Goal: Obtain resource: Download file/media

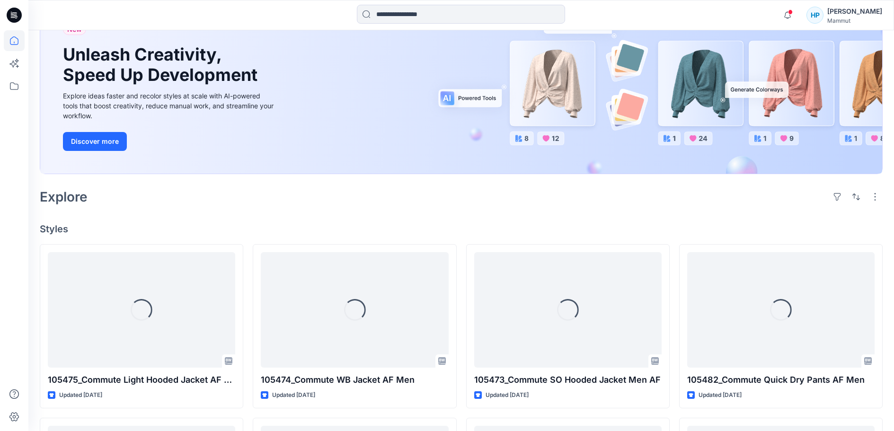
scroll to position [95, 0]
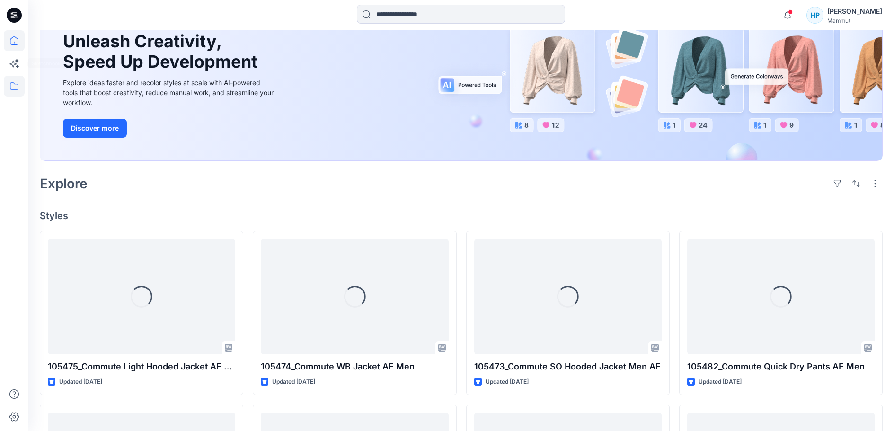
click at [11, 83] on icon at bounding box center [14, 86] width 9 height 8
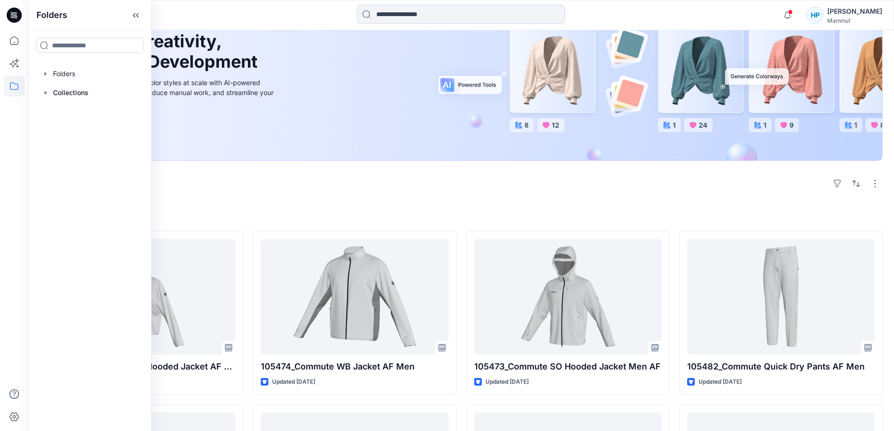
click at [409, 195] on div "Explore" at bounding box center [461, 183] width 843 height 23
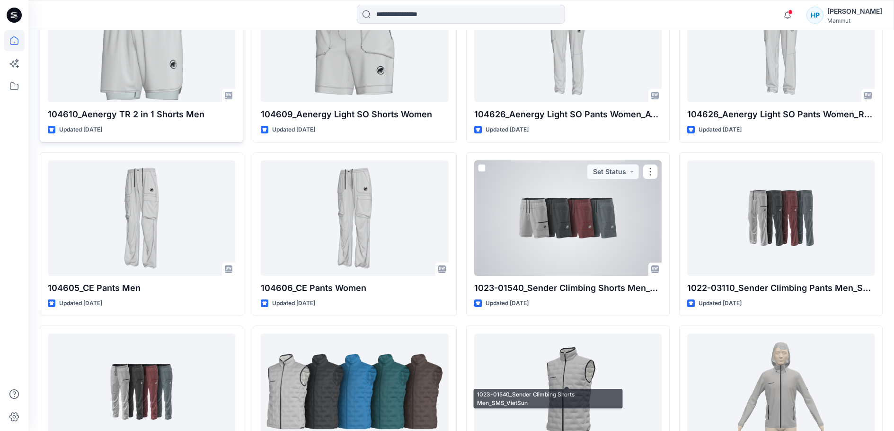
scroll to position [1151, 0]
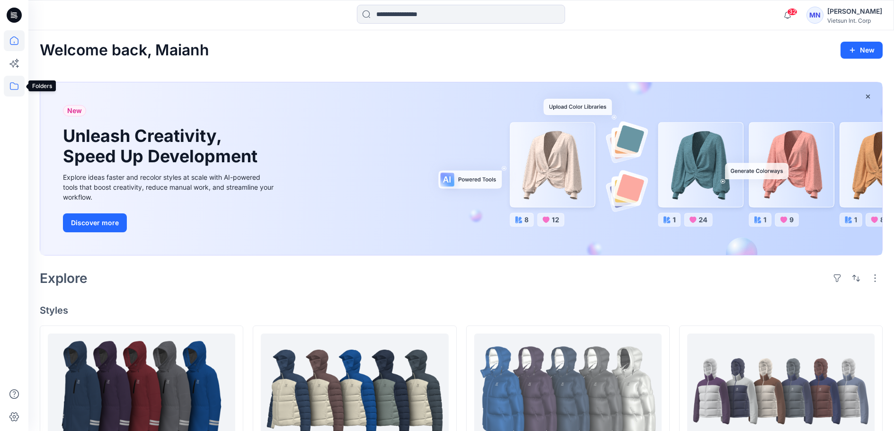
click at [18, 89] on icon at bounding box center [14, 86] width 21 height 21
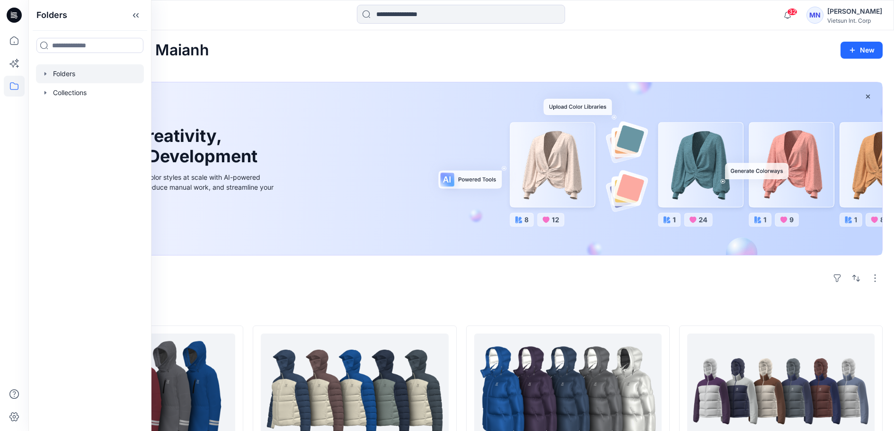
click at [82, 75] on div at bounding box center [90, 73] width 108 height 19
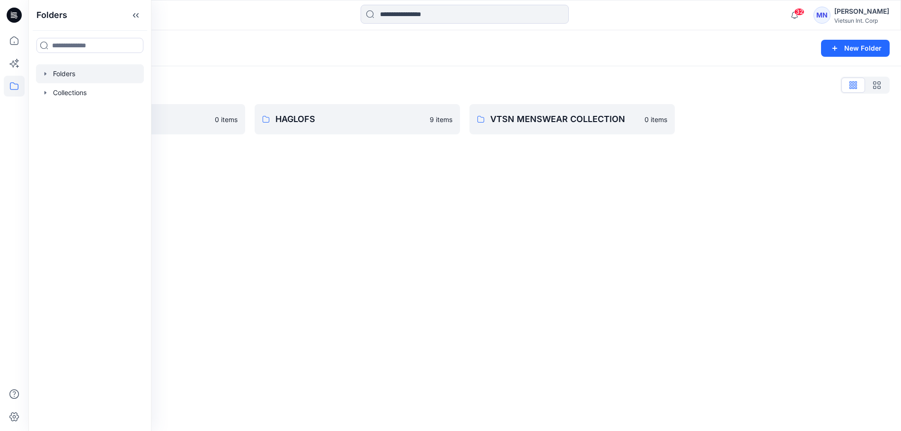
click at [338, 187] on div "Folders New Folder Folders List ASICS 0 items HAGLOFS 9 items VTSN MENSWEAR COL…" at bounding box center [464, 230] width 873 height 401
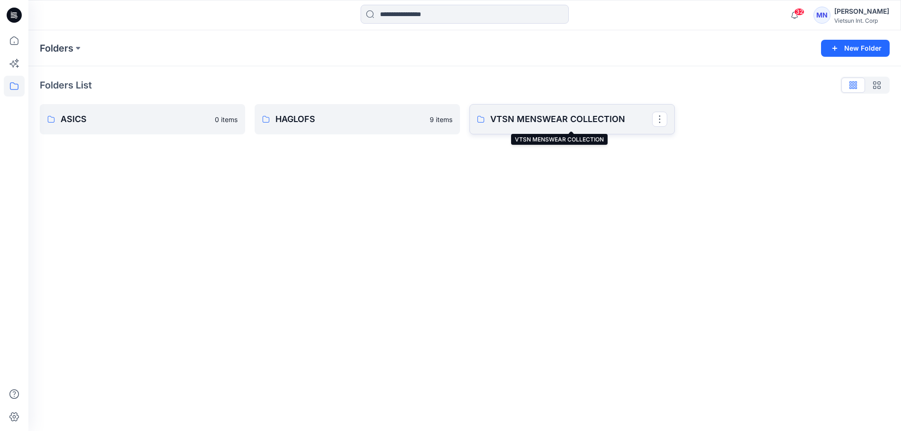
click at [546, 122] on p "VTSN MENSWEAR COLLECTION" at bounding box center [571, 119] width 162 height 13
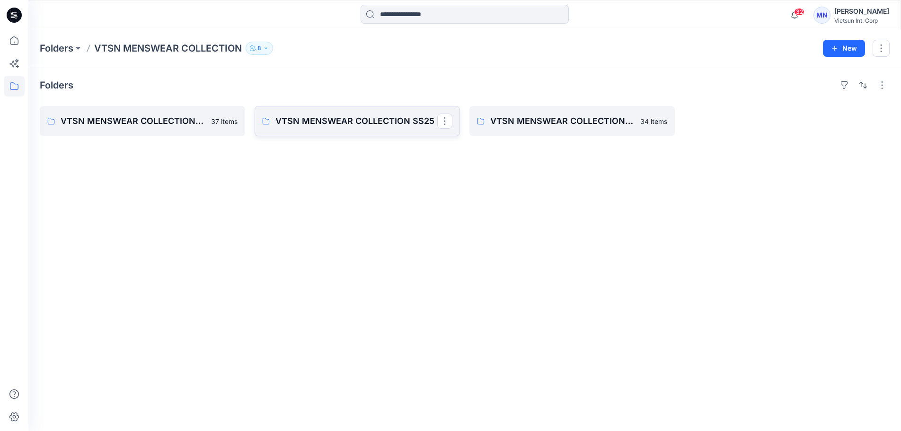
click at [347, 136] on link "VTSN MENSWEAR COLLECTION SS25" at bounding box center [357, 121] width 205 height 30
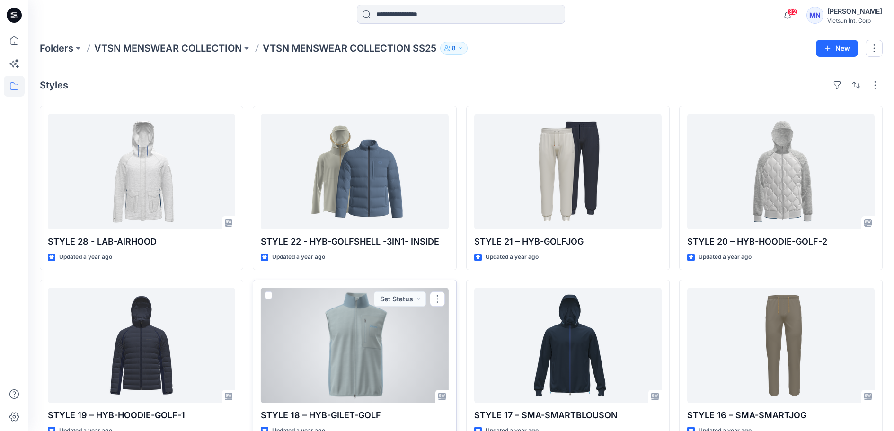
click at [382, 336] on div at bounding box center [354, 346] width 187 height 116
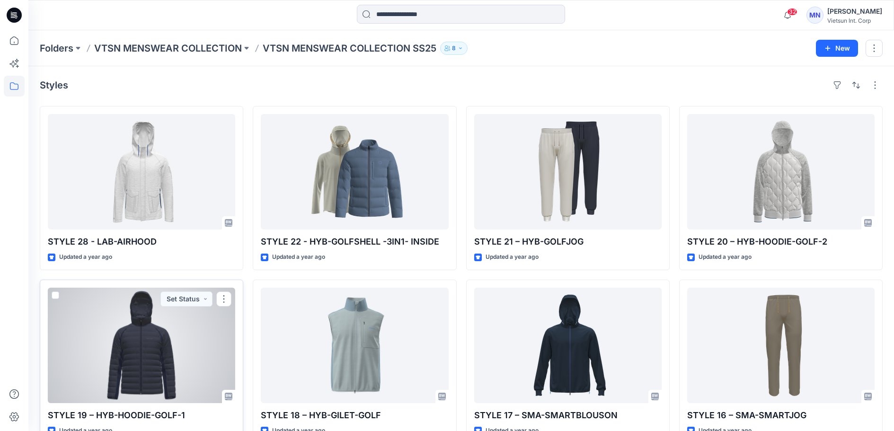
click at [168, 343] on div at bounding box center [141, 346] width 187 height 116
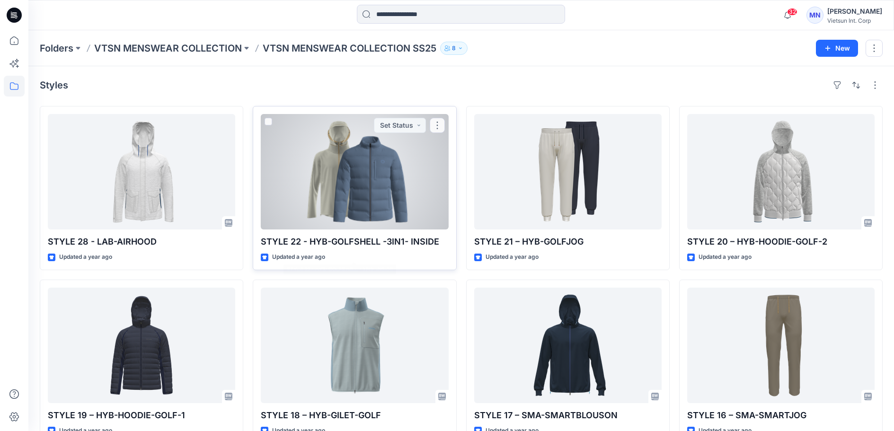
click at [371, 174] on div at bounding box center [354, 172] width 187 height 116
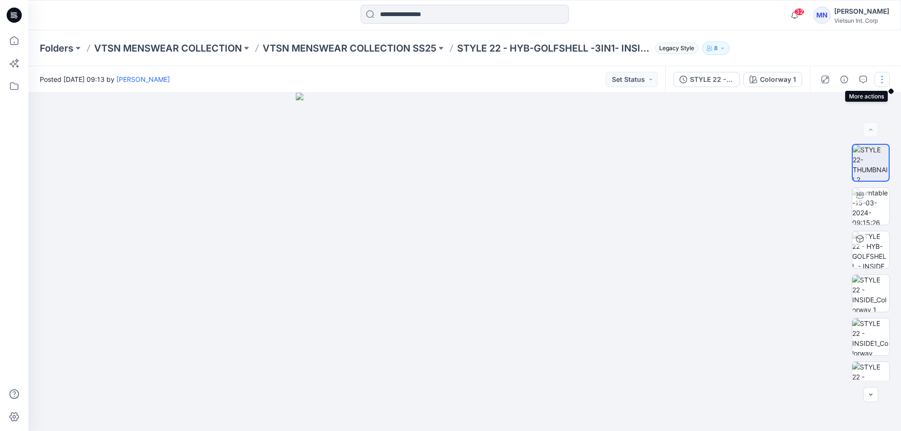
click at [879, 85] on button "button" at bounding box center [882, 79] width 15 height 15
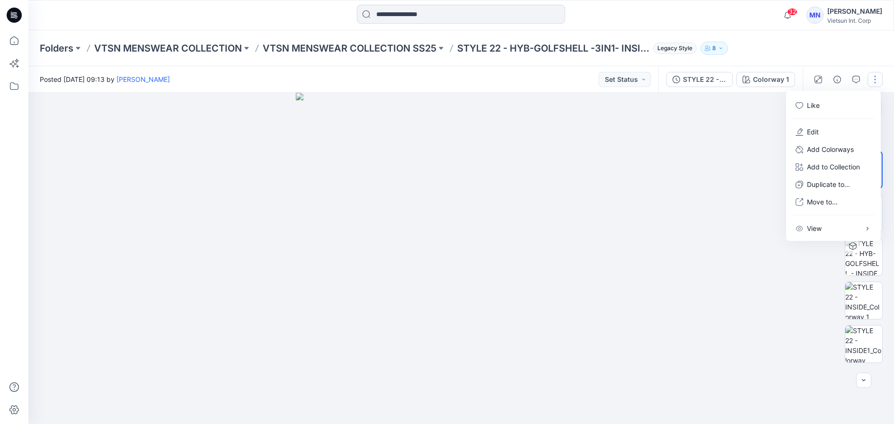
click at [726, 184] on div at bounding box center [464, 262] width 873 height 338
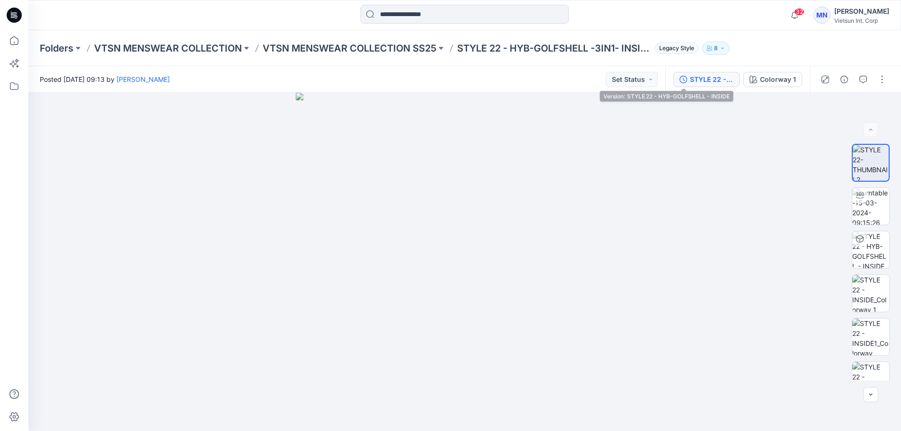
click at [690, 80] on div "STYLE 22 - HYB-GOLFSHELL - INSIDE" at bounding box center [712, 79] width 44 height 10
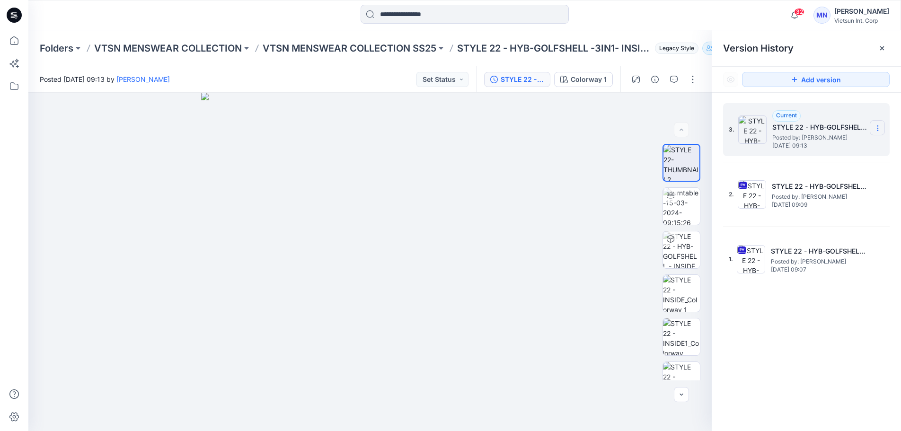
click at [874, 128] on icon at bounding box center [878, 129] width 8 height 8
click at [746, 124] on img at bounding box center [753, 130] width 28 height 28
click at [692, 77] on button "button" at bounding box center [692, 79] width 15 height 15
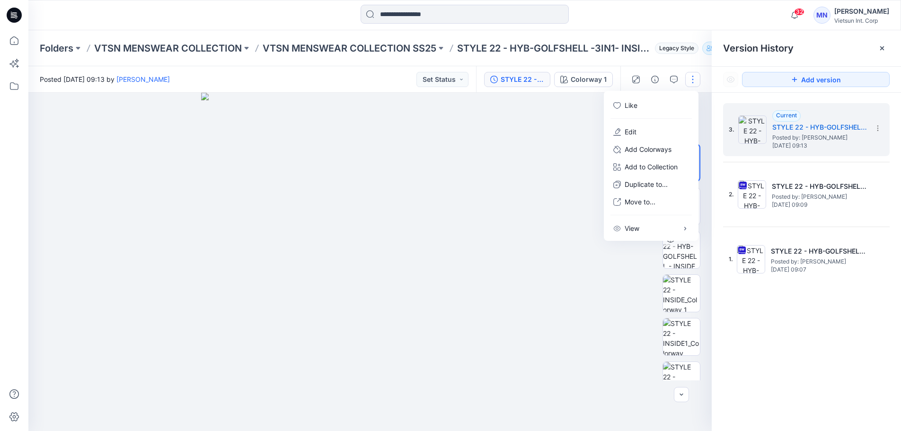
click at [692, 77] on button "button" at bounding box center [692, 79] width 15 height 15
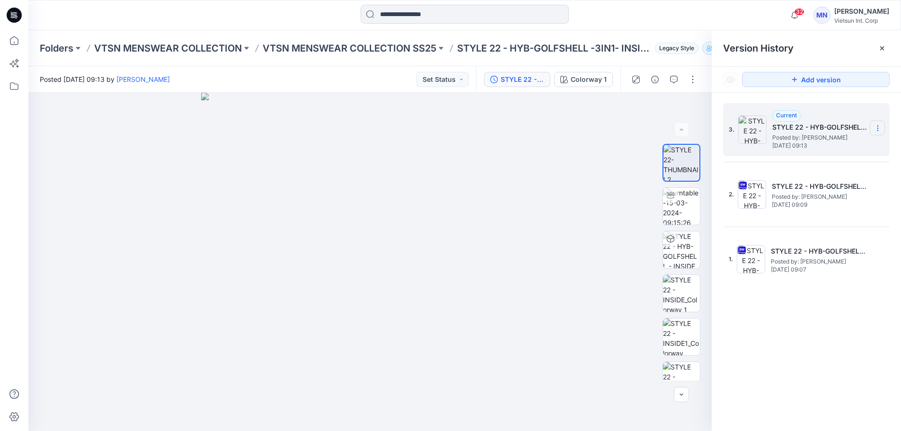
click at [880, 128] on icon at bounding box center [878, 129] width 8 height 8
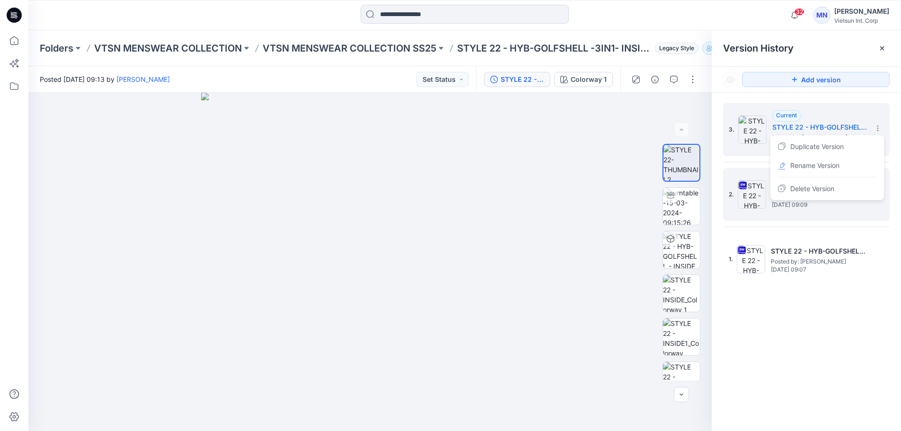
click at [772, 209] on div "2. STYLE 22 - HYB-GOLFSHELL - INSIDE Posted by: [PERSON_NAME] [DATE] 09:09" at bounding box center [800, 194] width 142 height 45
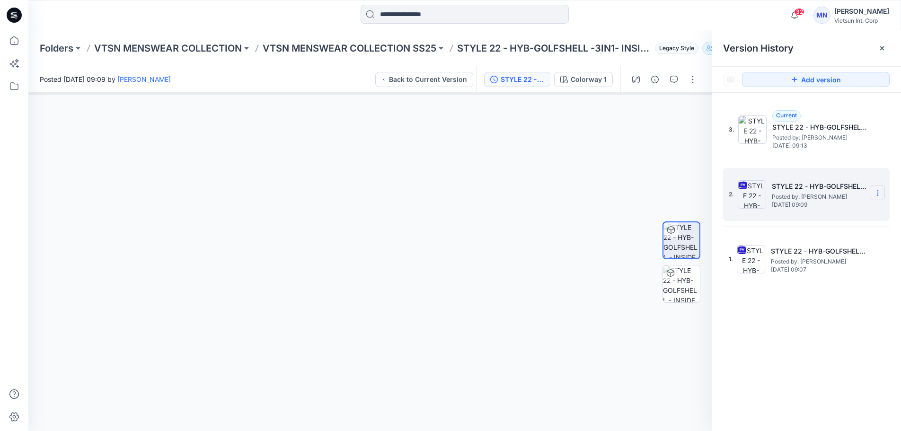
click at [877, 192] on icon at bounding box center [878, 193] width 8 height 8
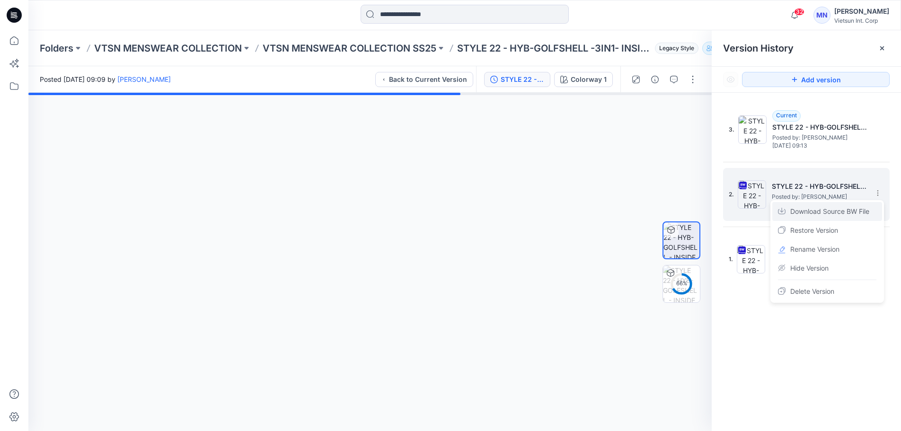
click at [841, 211] on span "Download Source BW File" at bounding box center [830, 211] width 79 height 11
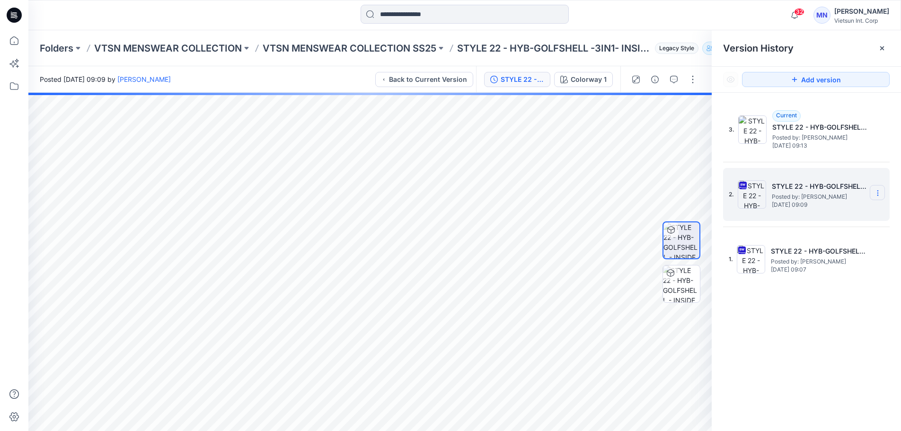
click at [875, 194] on icon at bounding box center [878, 193] width 8 height 8
click at [822, 216] on span "Download Source BW File" at bounding box center [830, 211] width 79 height 11
